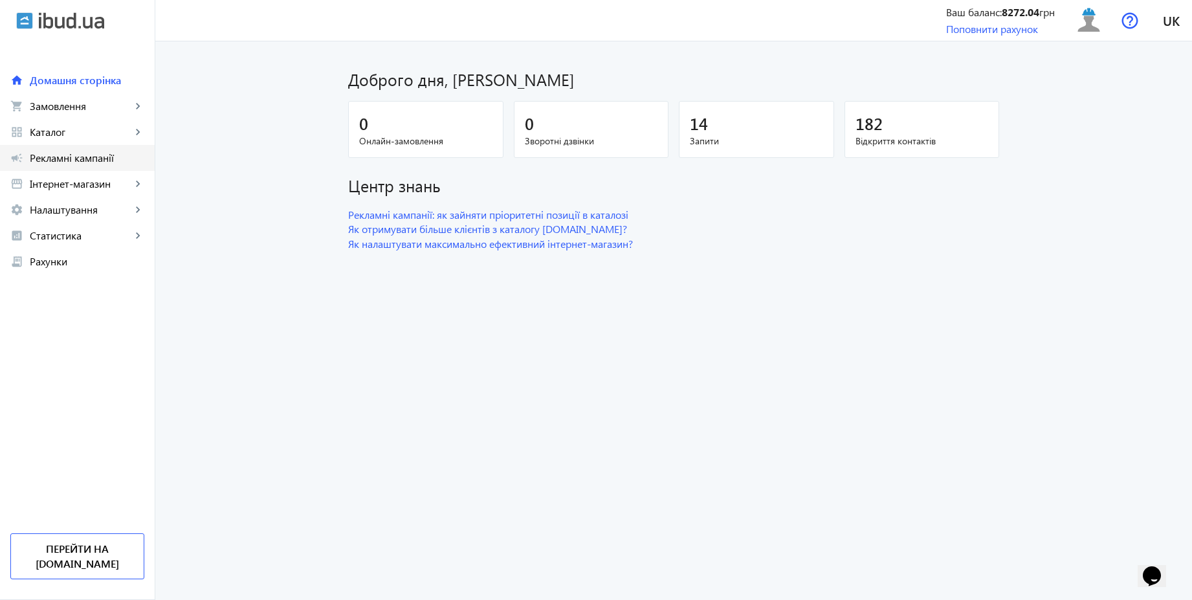
click at [102, 156] on span "Рекламні кампанії" at bounding box center [87, 157] width 114 height 13
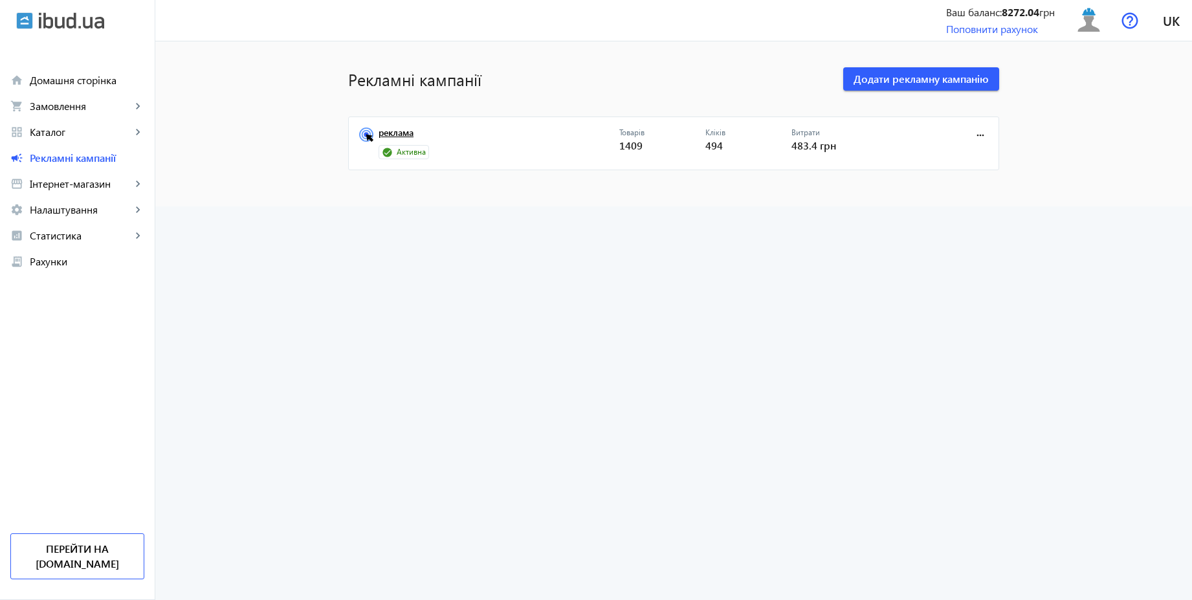
click at [407, 132] on link "реклама" at bounding box center [498, 136] width 241 height 18
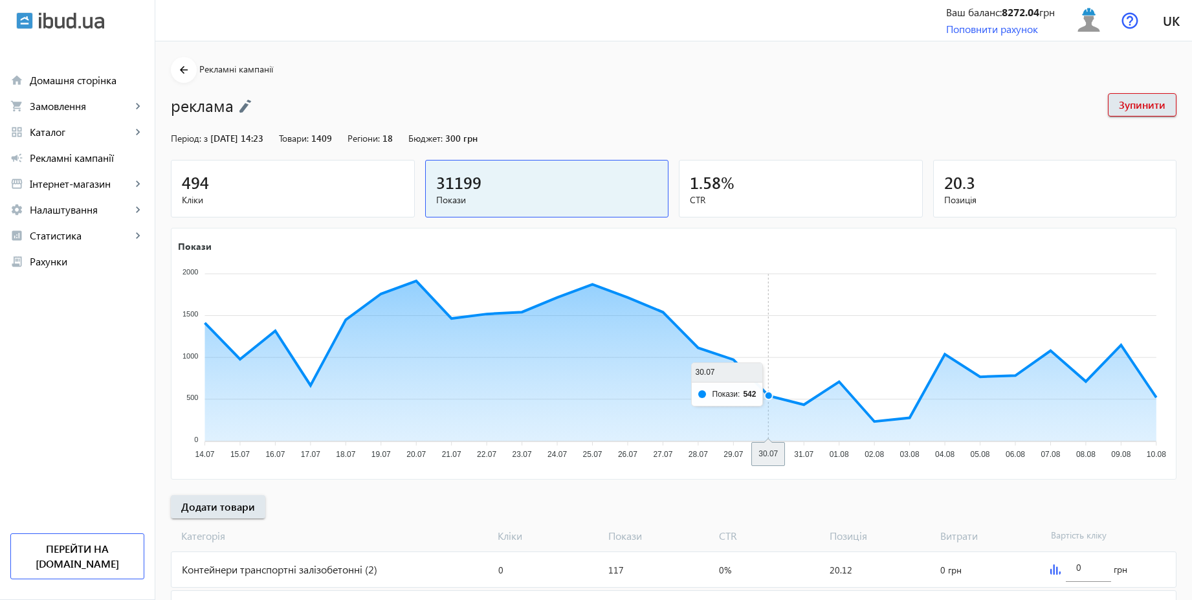
scroll to position [434, 0]
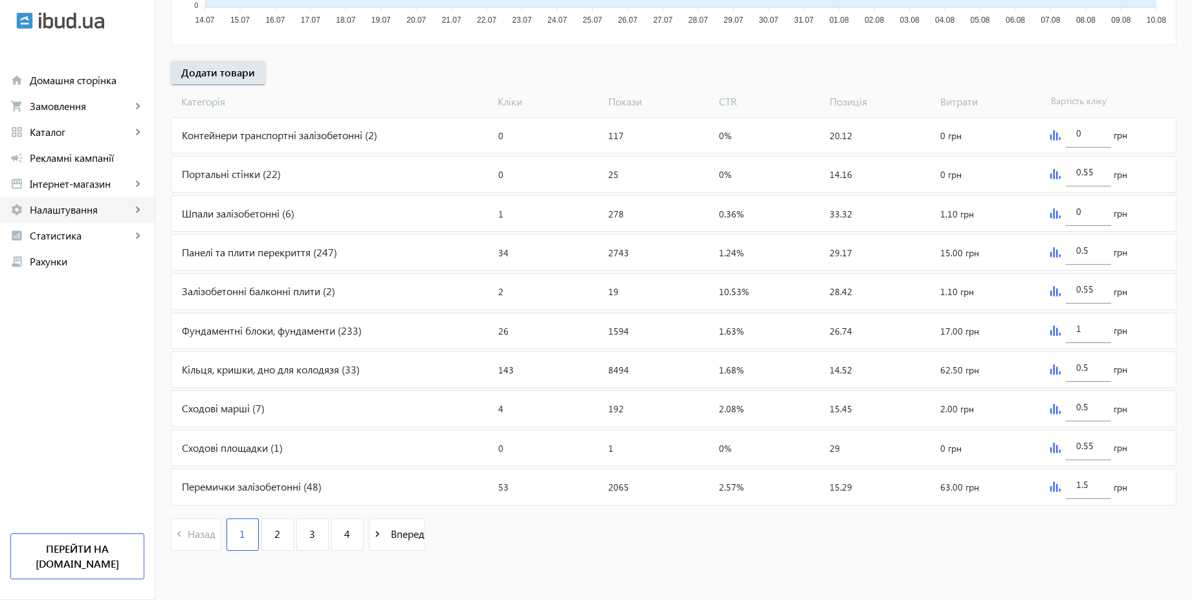
click at [83, 217] on link "settings Налаштування keyboard_arrow_right" at bounding box center [77, 210] width 155 height 26
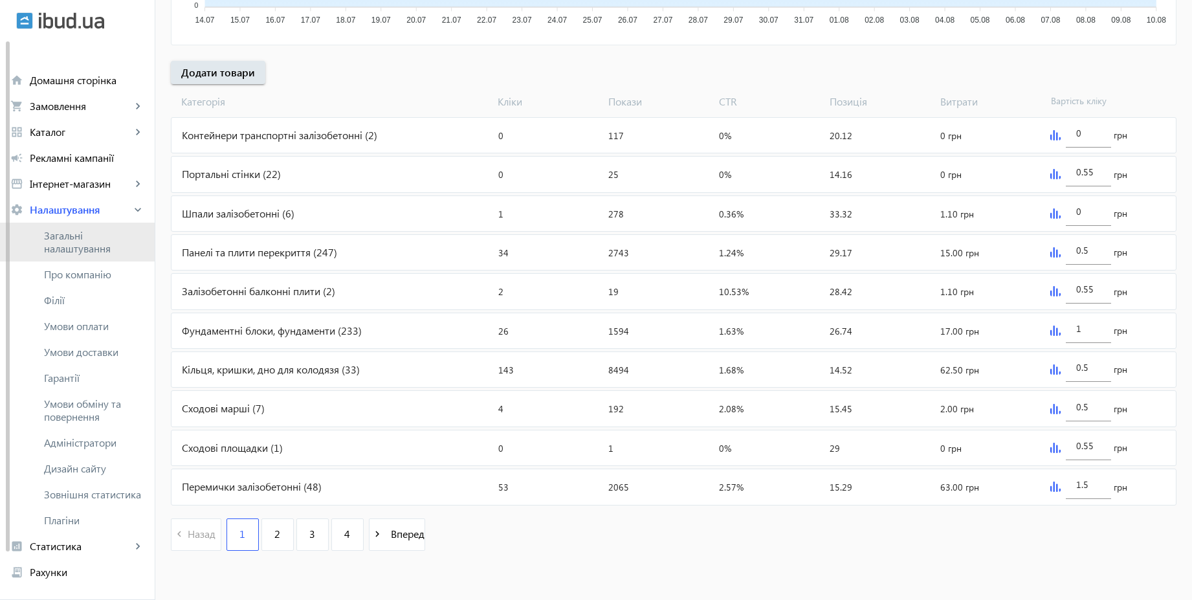
click at [76, 242] on span "Загальні налаштування" at bounding box center [94, 242] width 100 height 26
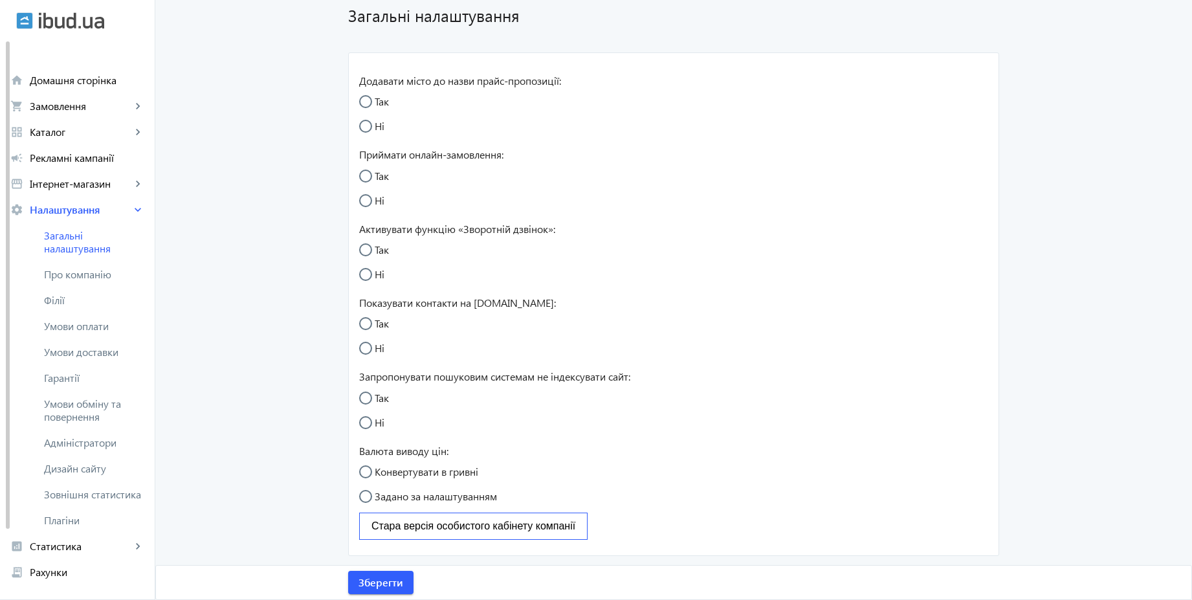
radio input "true"
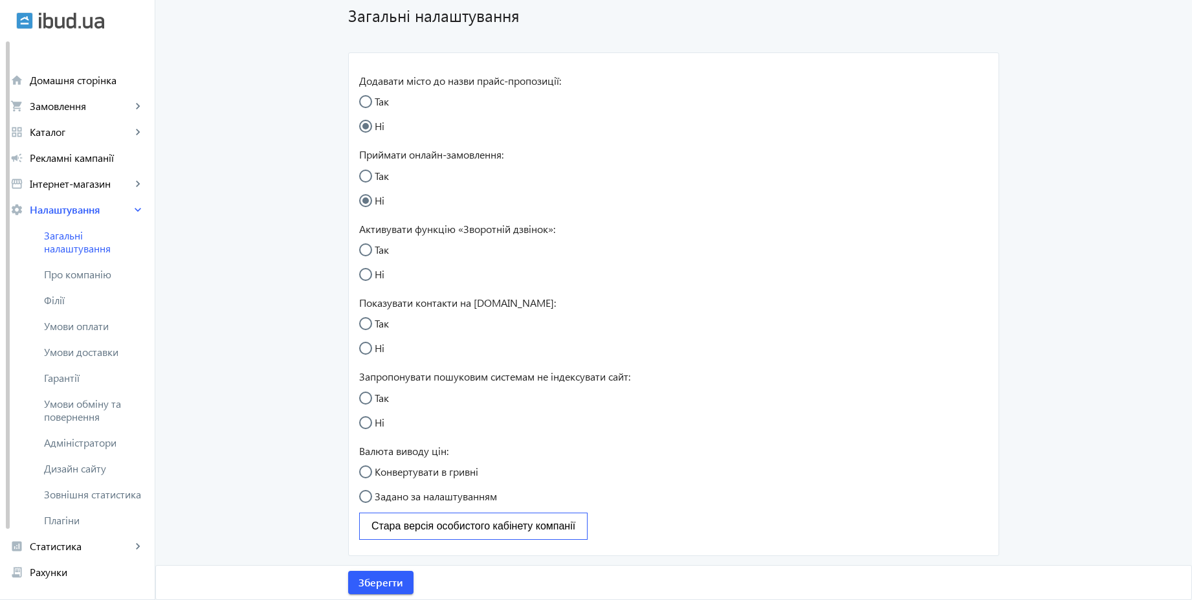
radio input "true"
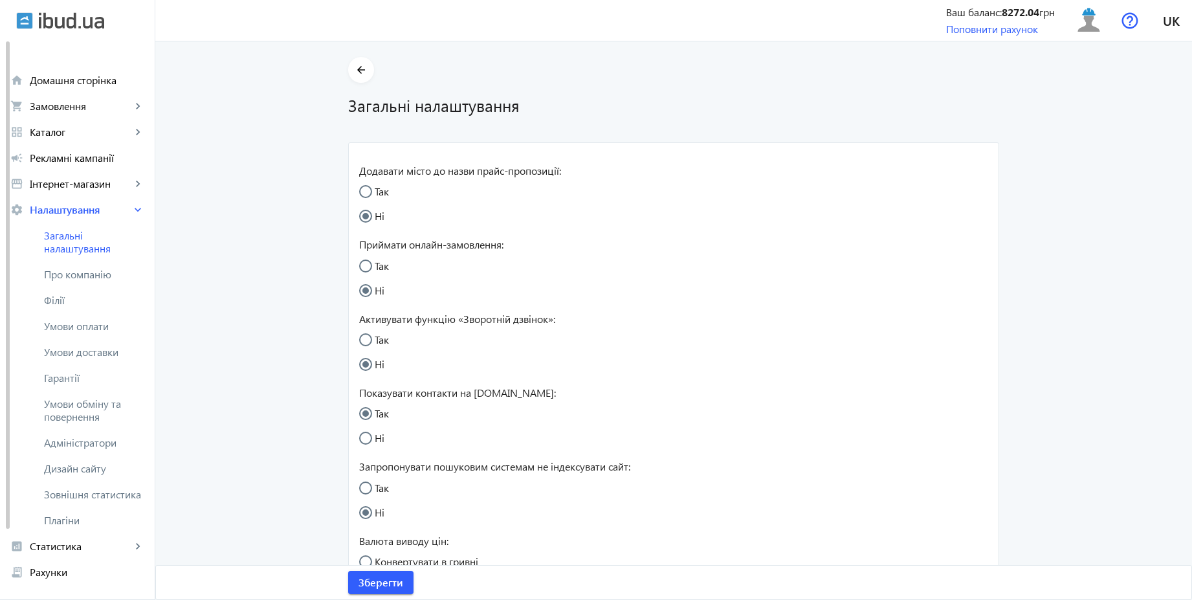
click at [371, 265] on input "Так" at bounding box center [372, 272] width 26 height 26
radio input "true"
click at [391, 583] on span "Зберегти" at bounding box center [380, 582] width 45 height 14
click at [85, 407] on span "Умови обміну та повернення" at bounding box center [94, 410] width 100 height 26
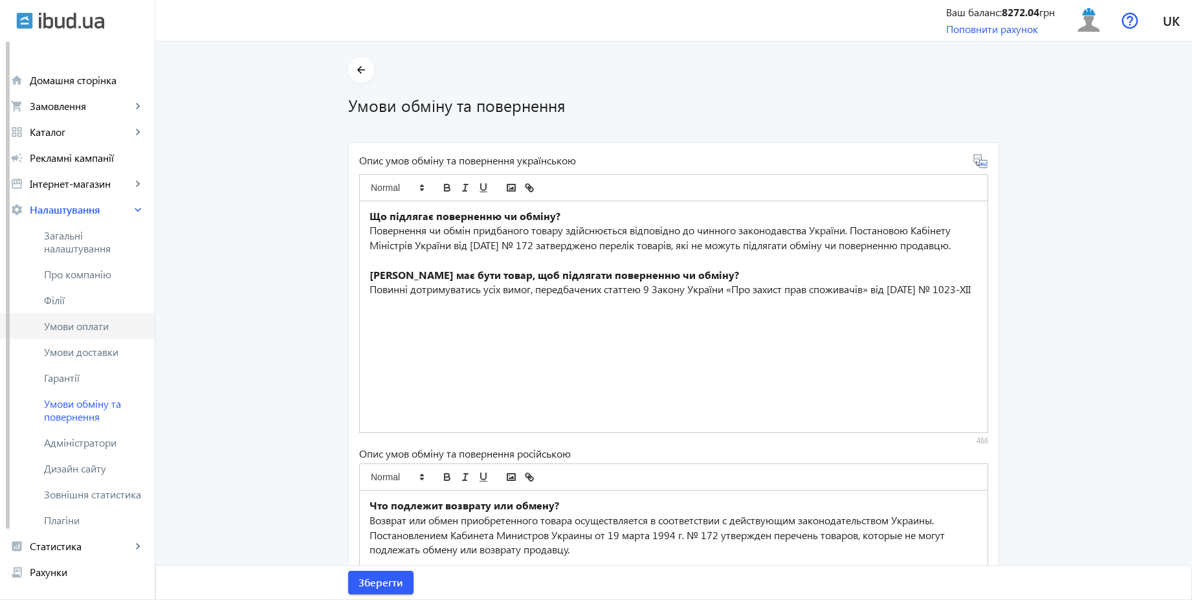
click at [98, 327] on span "Умови оплати" at bounding box center [94, 326] width 100 height 13
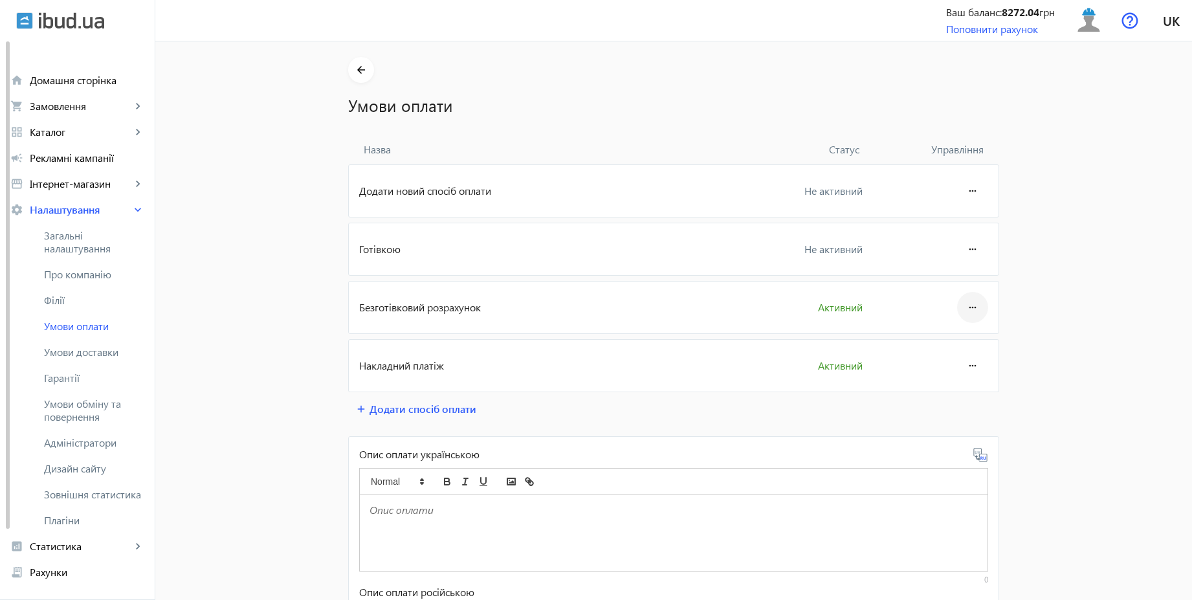
click at [959, 306] on span at bounding box center [972, 307] width 31 height 31
click at [949, 342] on span "Редагувати" at bounding box center [948, 343] width 52 height 10
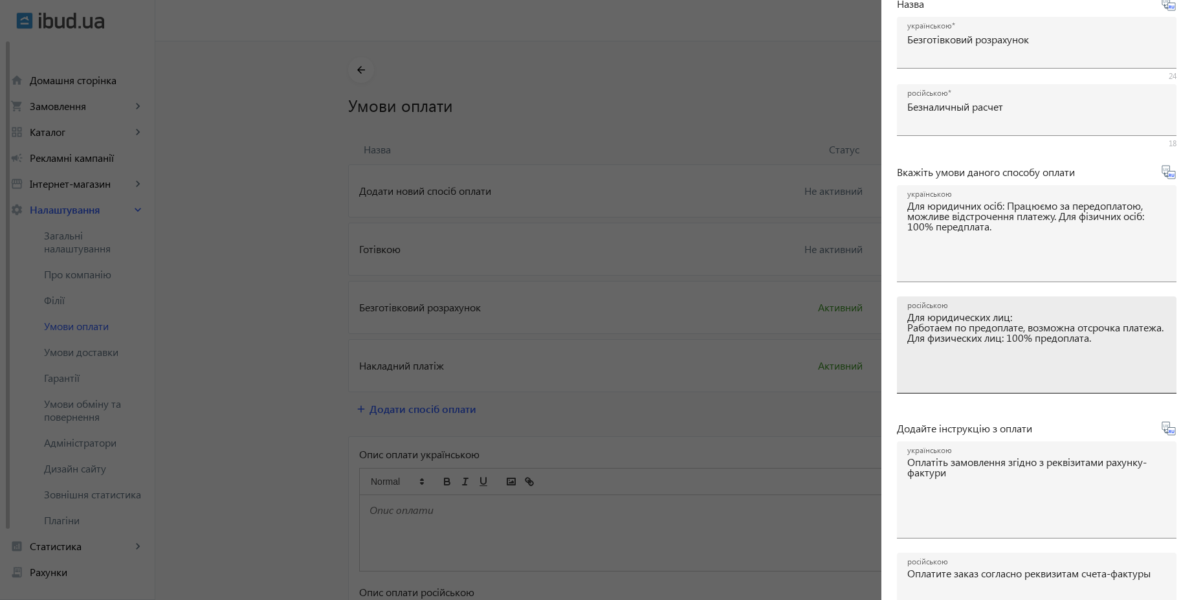
scroll to position [214, 0]
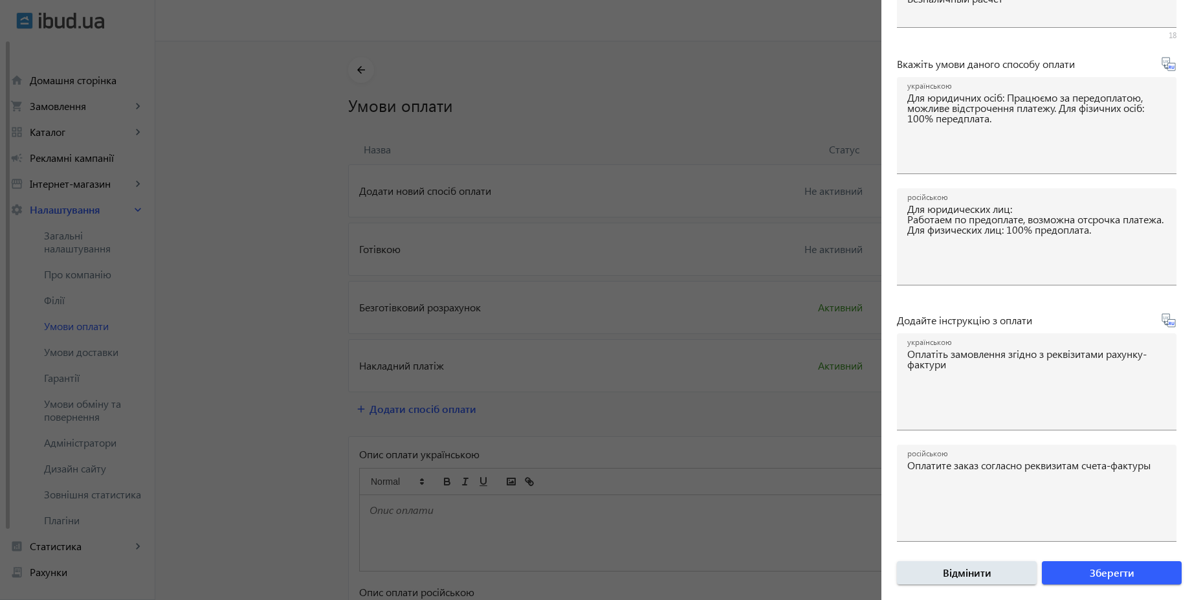
click at [164, 317] on div at bounding box center [596, 300] width 1192 height 600
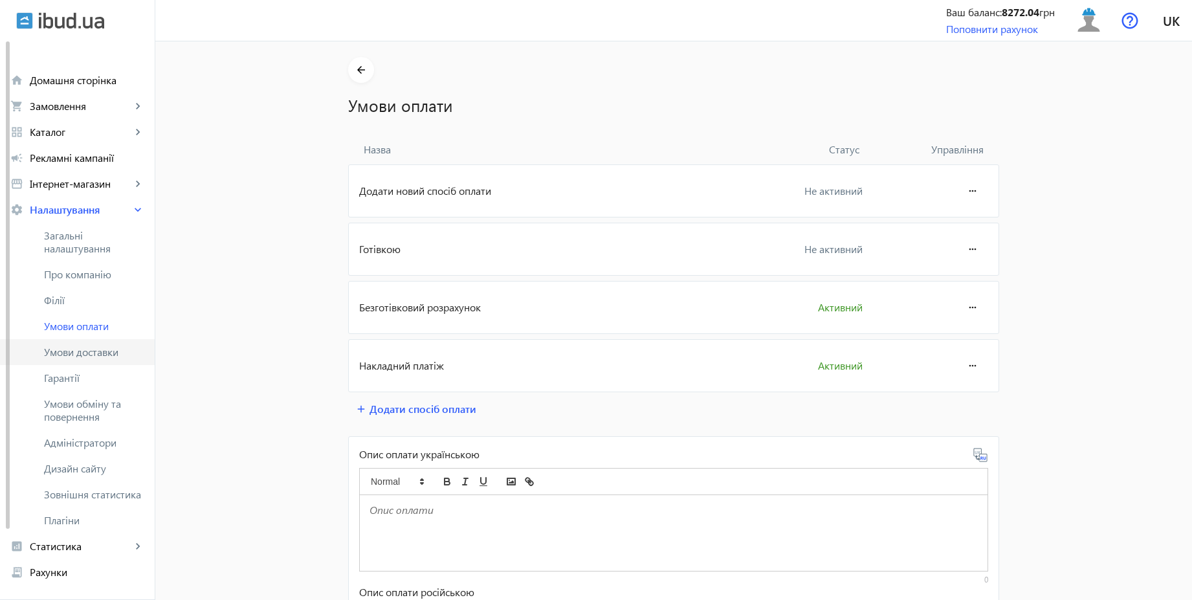
click at [114, 352] on span "Умови доставки" at bounding box center [94, 351] width 100 height 13
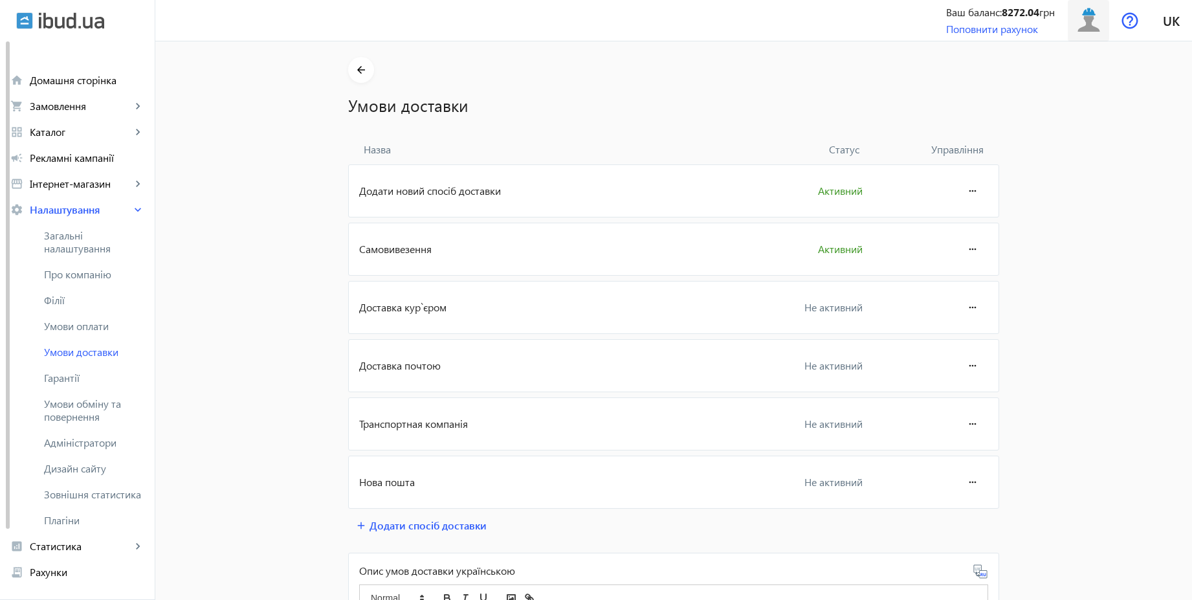
click at [1082, 23] on img at bounding box center [1088, 20] width 29 height 29
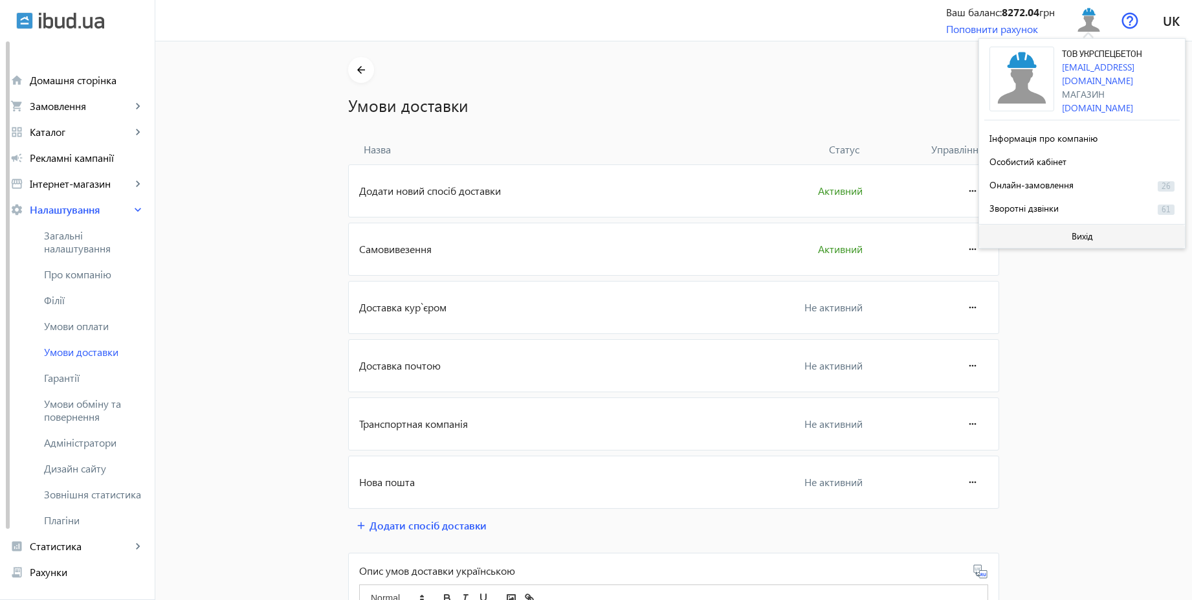
click at [1069, 228] on span at bounding box center [1082, 236] width 206 height 31
